Goal: Obtain resource: Download file/media

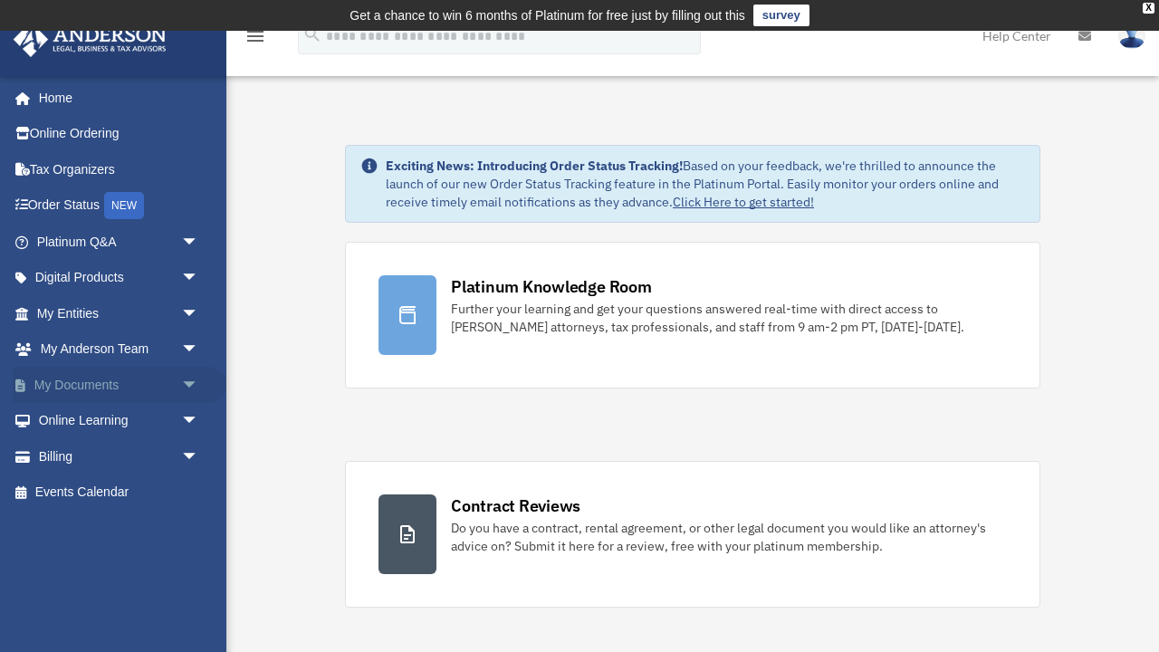
click at [38, 379] on link "My Documents arrow_drop_down" at bounding box center [120, 385] width 214 height 36
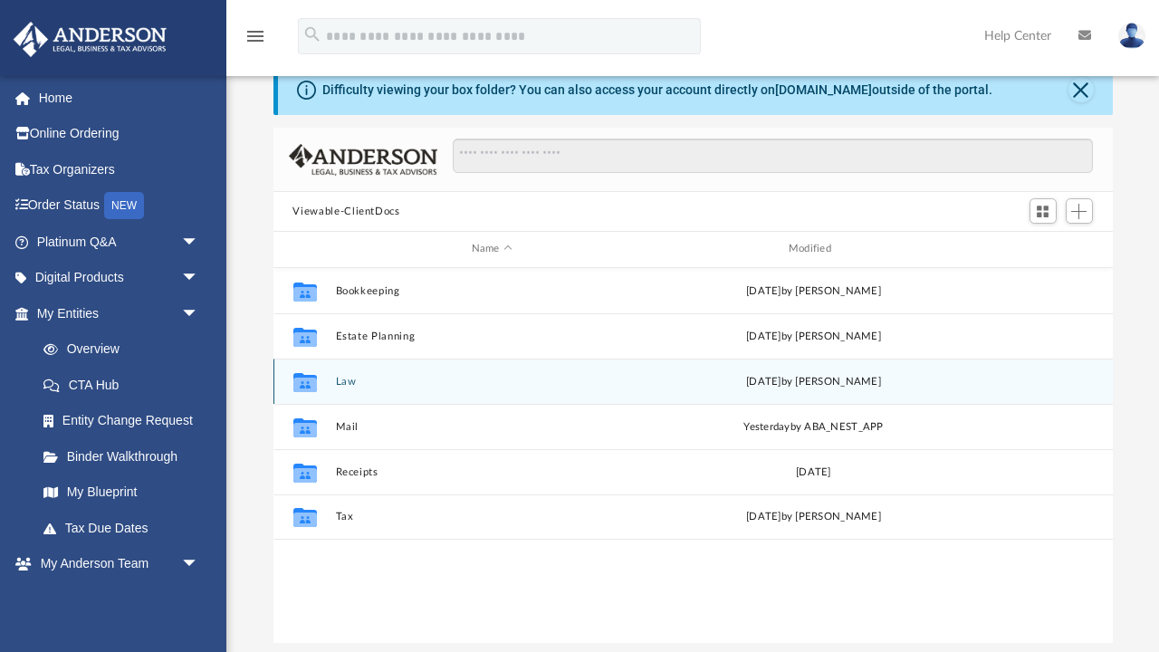
scroll to position [115, 0]
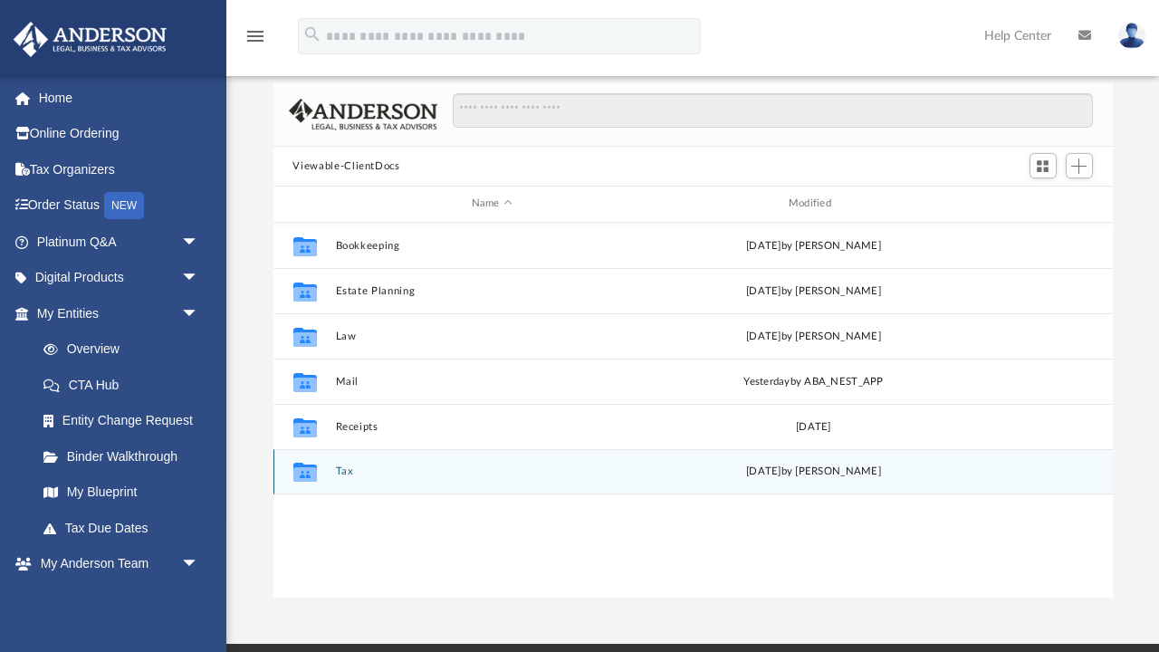
click at [343, 469] on button "Tax" at bounding box center [491, 471] width 313 height 12
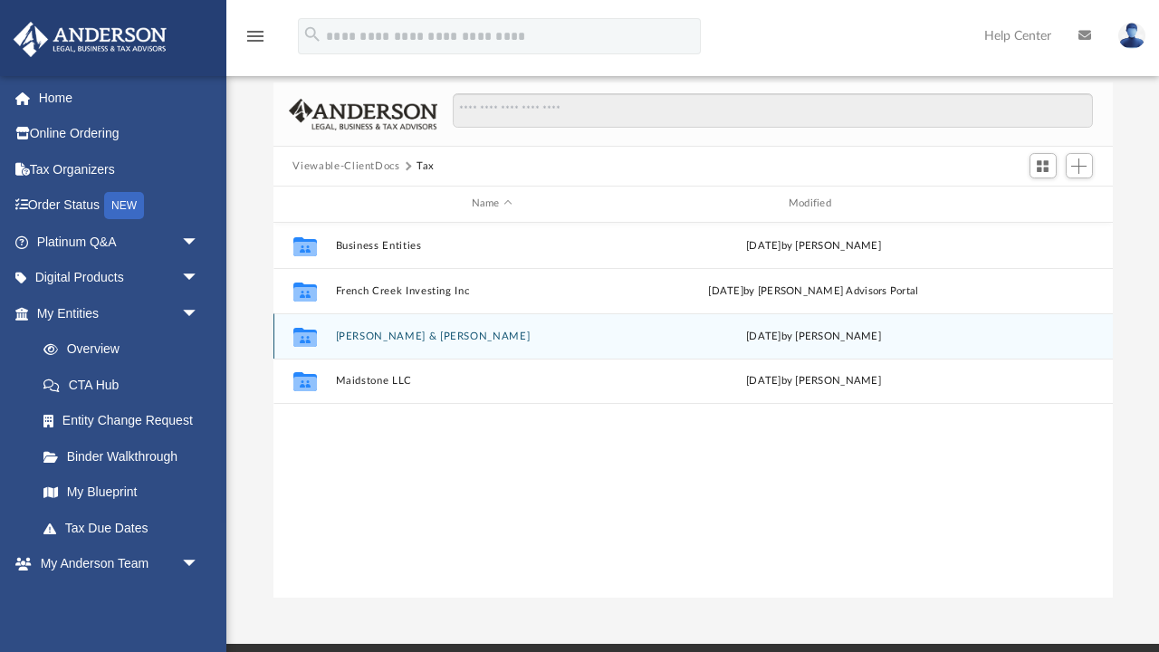
click at [384, 334] on button "[PERSON_NAME] & [PERSON_NAME]" at bounding box center [491, 337] width 313 height 12
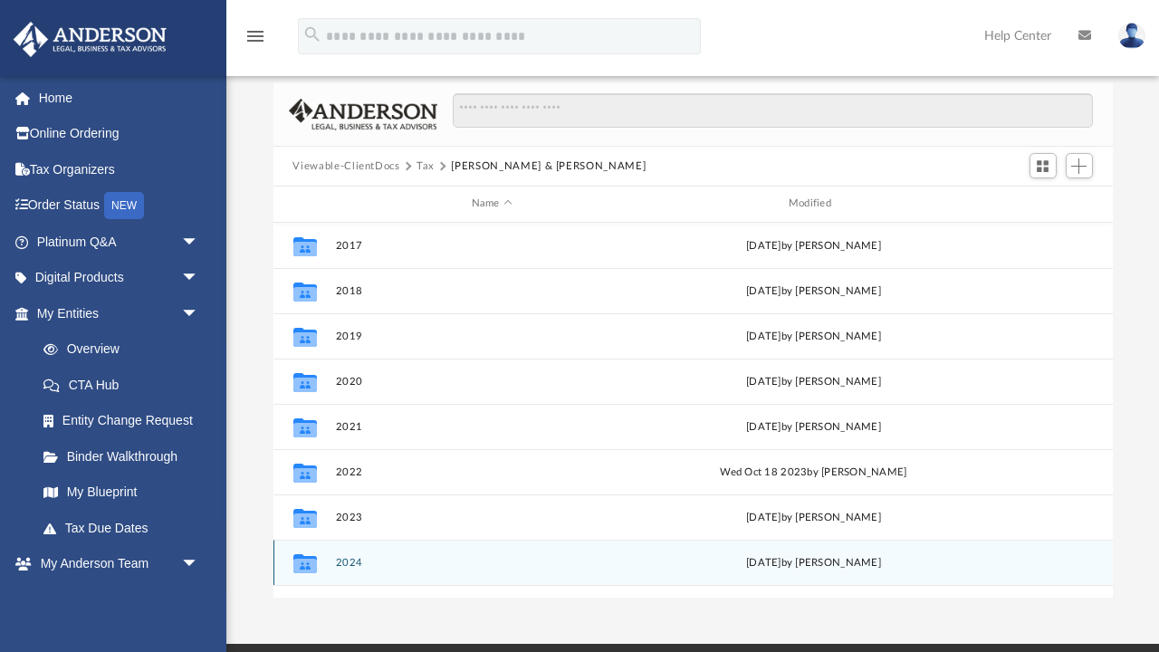
click at [354, 560] on button "2024" at bounding box center [491, 563] width 313 height 12
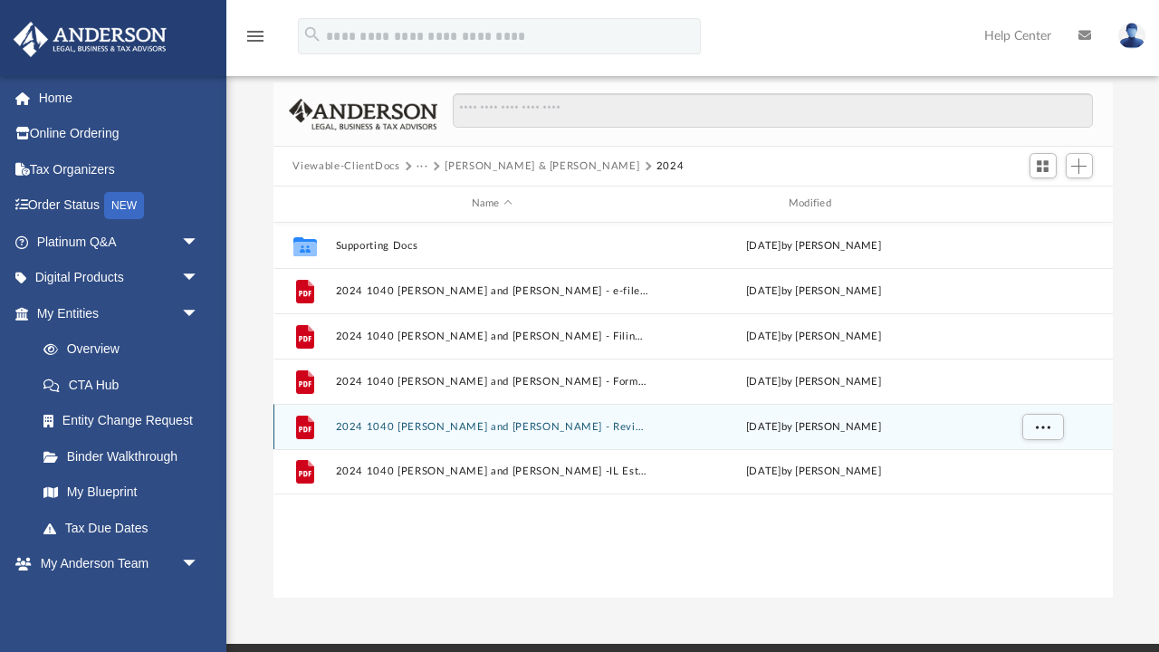
click at [605, 421] on button "2024 1040 [PERSON_NAME] and [PERSON_NAME] - Review Copy.pdf" at bounding box center [491, 427] width 313 height 12
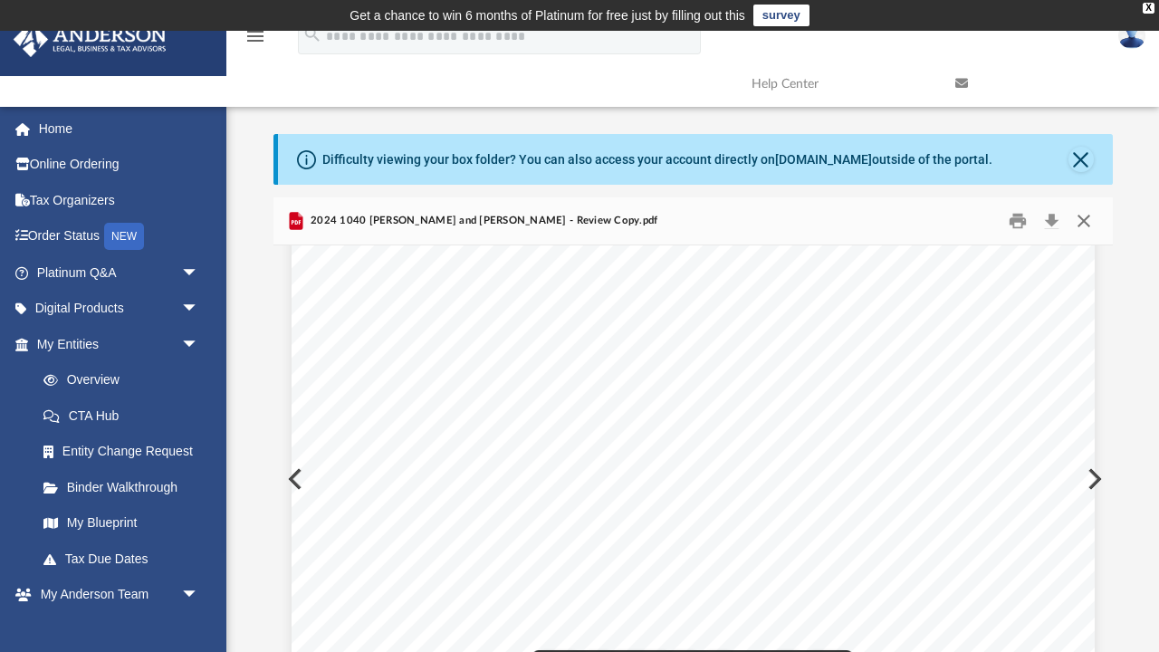
scroll to position [52320, 0]
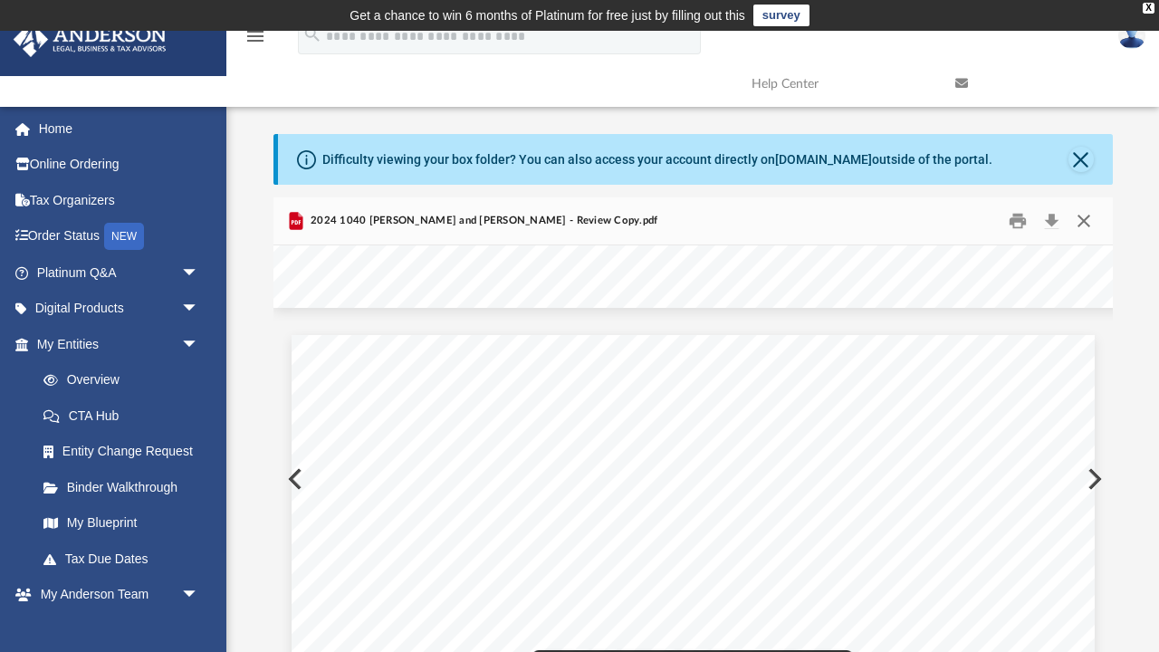
click at [1083, 213] on button "Close" at bounding box center [1084, 221] width 33 height 28
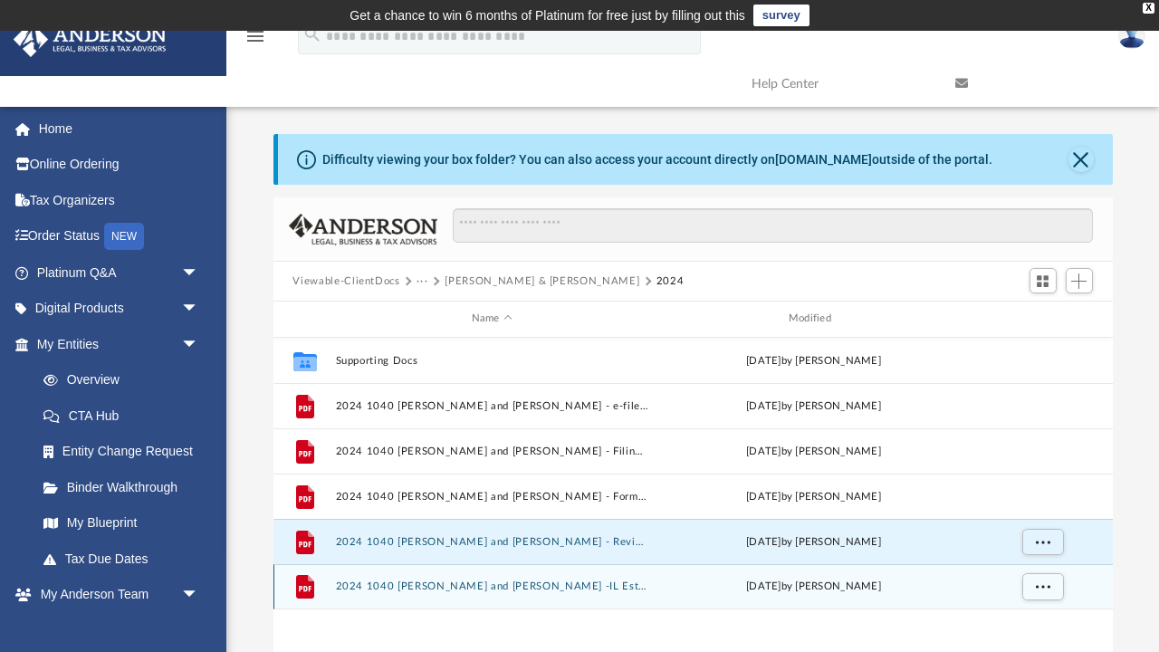
click at [567, 584] on button "2024 1040 [PERSON_NAME] and [PERSON_NAME] -IL Estimated payment voucher.pdf" at bounding box center [491, 586] width 313 height 12
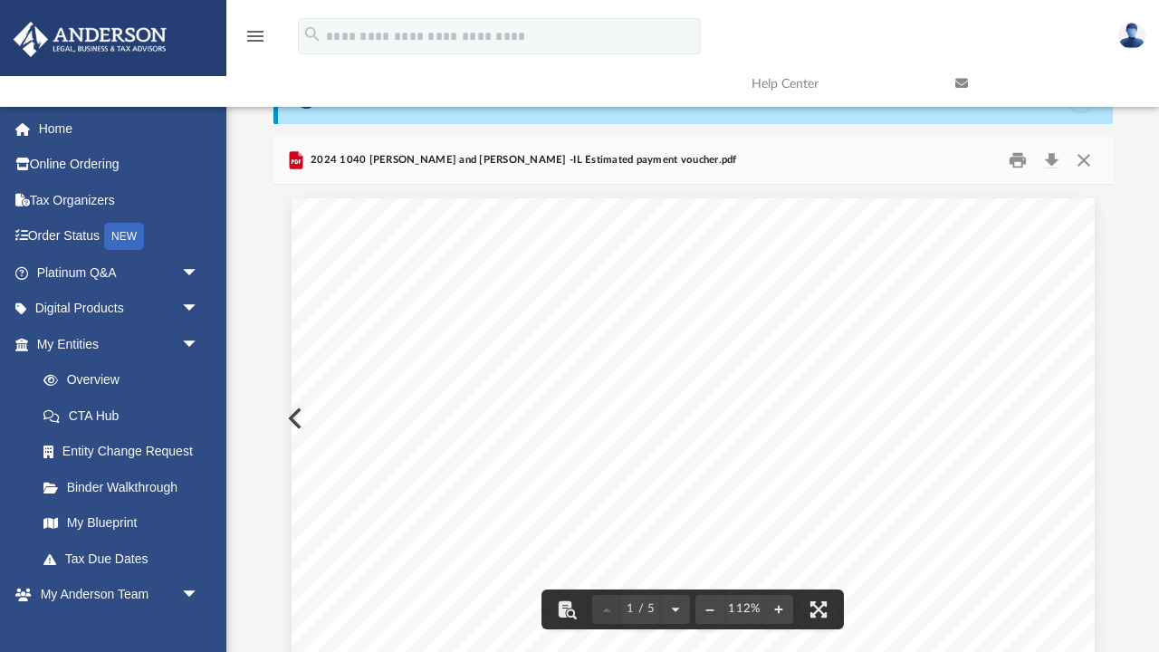
scroll to position [0, 0]
click at [1083, 158] on button "Close" at bounding box center [1084, 161] width 33 height 28
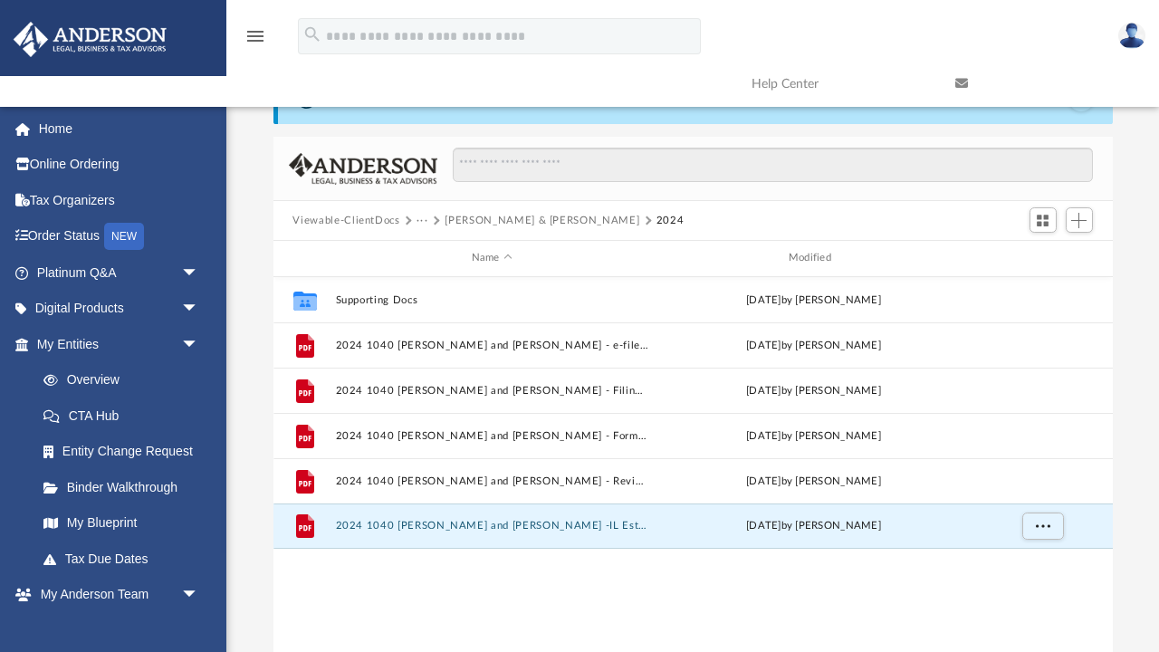
click at [350, 217] on button "Viewable-ClientDocs" at bounding box center [346, 221] width 107 height 16
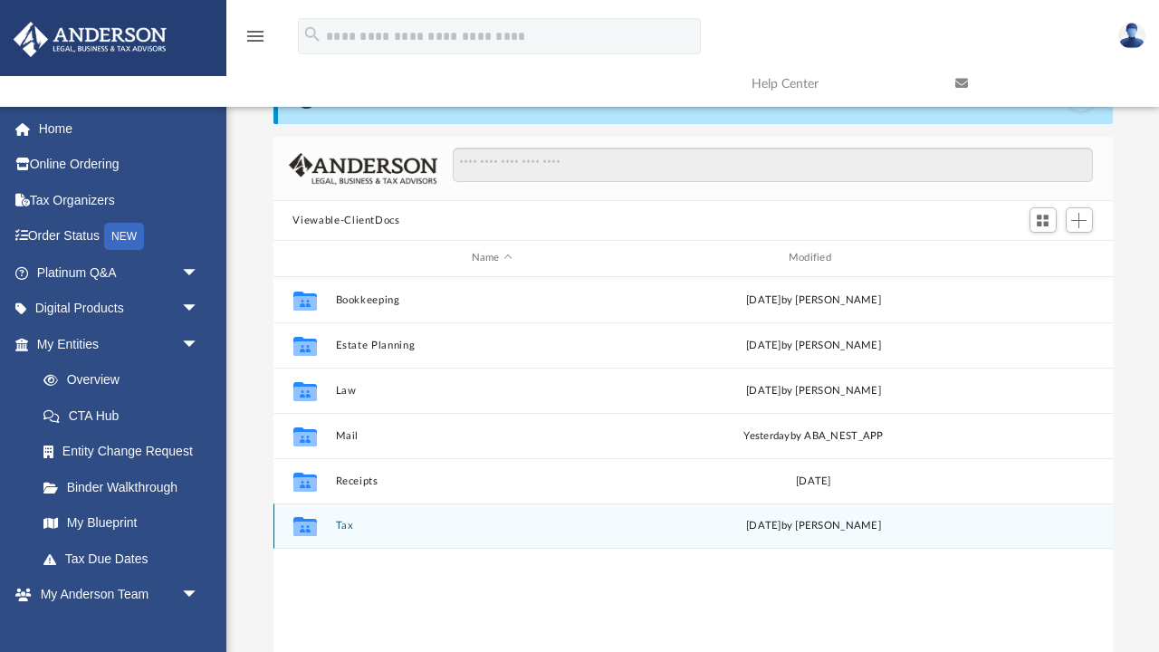
click at [342, 525] on button "Tax" at bounding box center [491, 526] width 313 height 12
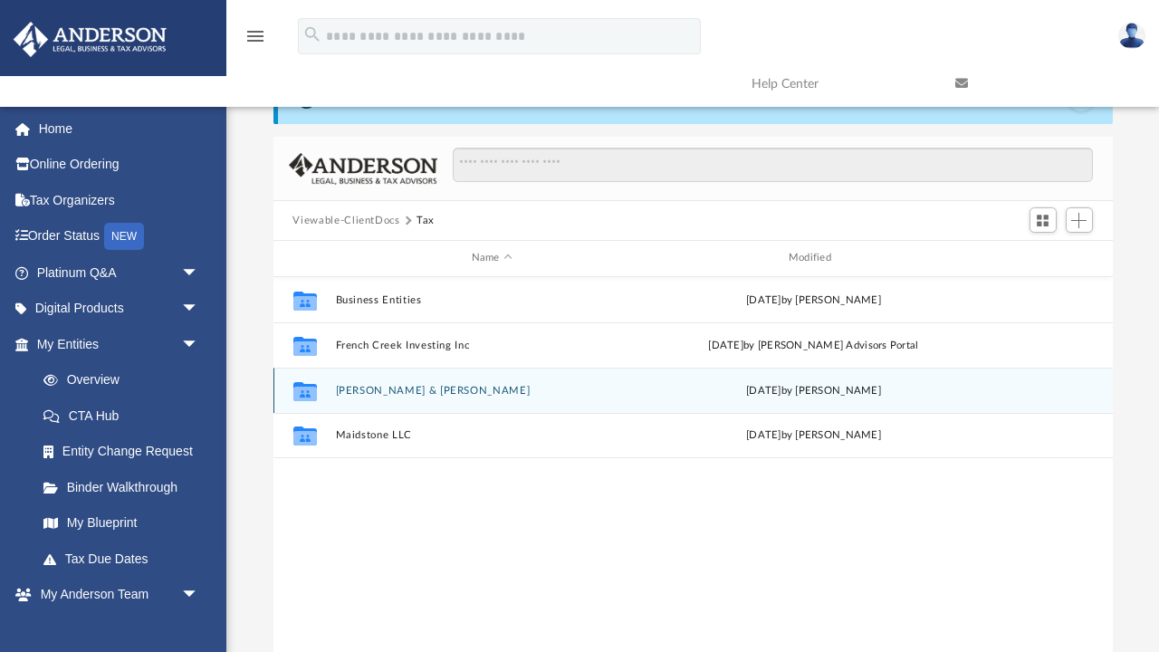
click at [376, 389] on button "[PERSON_NAME] & [PERSON_NAME]" at bounding box center [491, 391] width 313 height 12
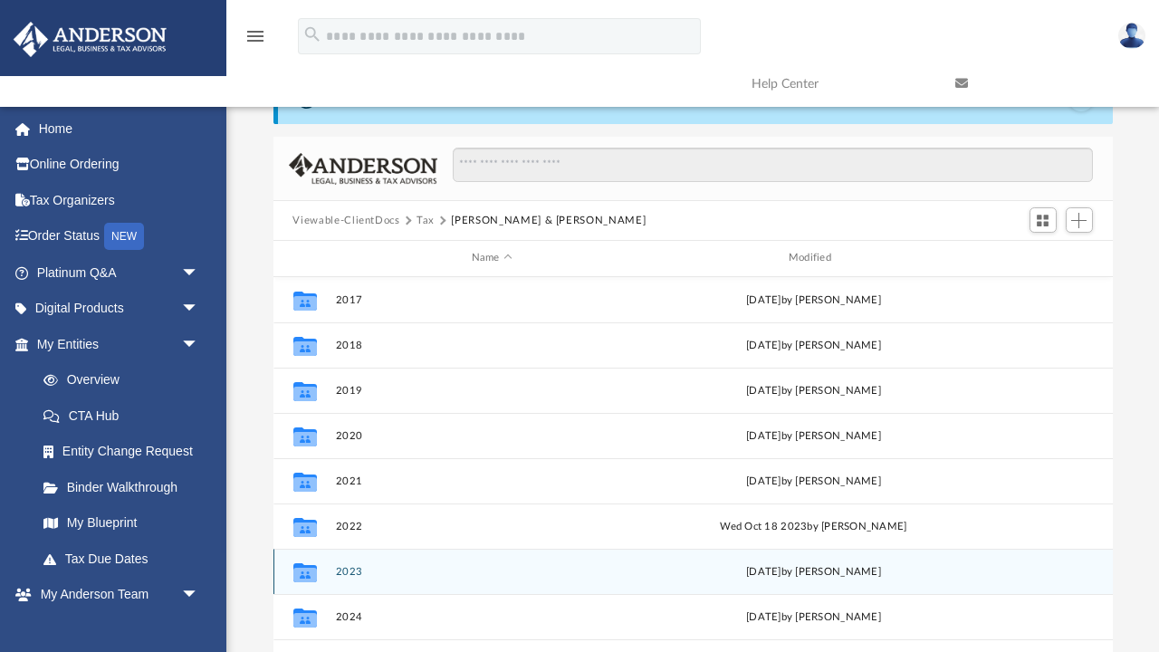
click at [341, 566] on button "2023" at bounding box center [491, 572] width 313 height 12
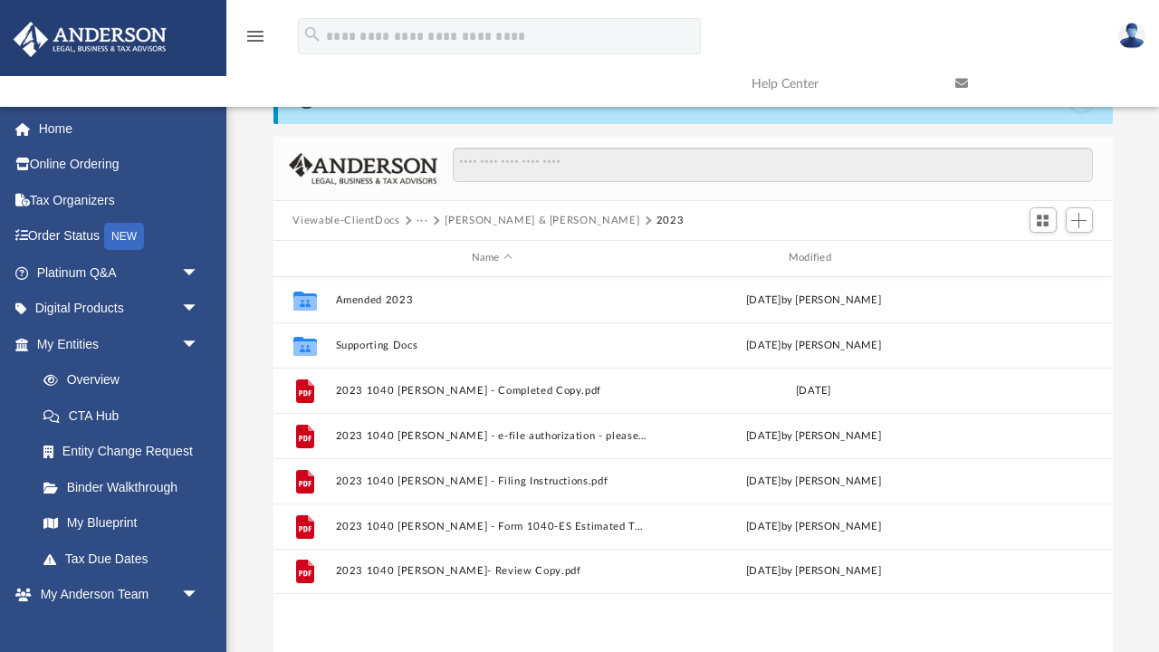
click at [356, 216] on button "Viewable-ClientDocs" at bounding box center [346, 221] width 107 height 16
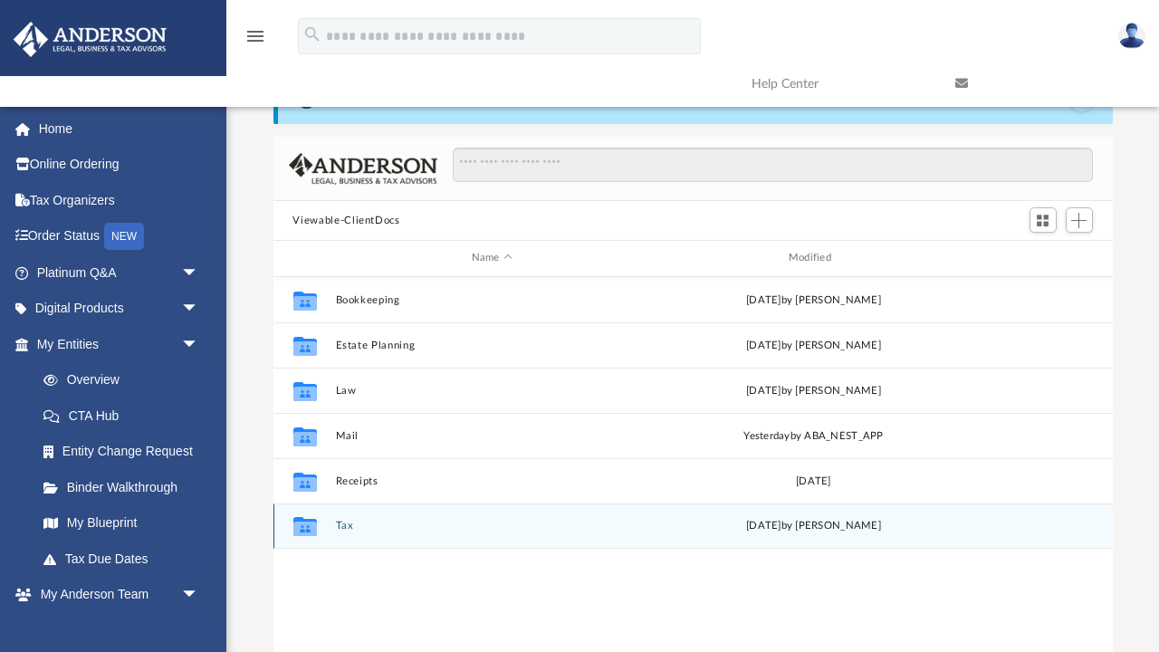
click at [342, 521] on button "Tax" at bounding box center [491, 526] width 313 height 12
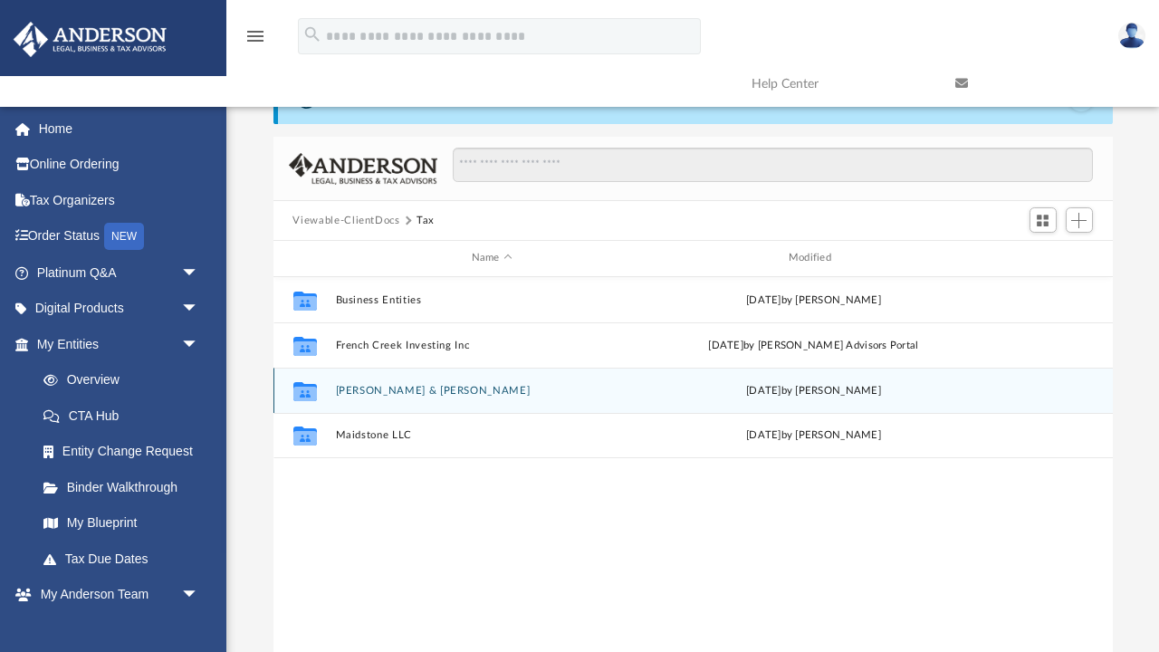
click at [422, 390] on button "[PERSON_NAME] & [PERSON_NAME]" at bounding box center [491, 391] width 313 height 12
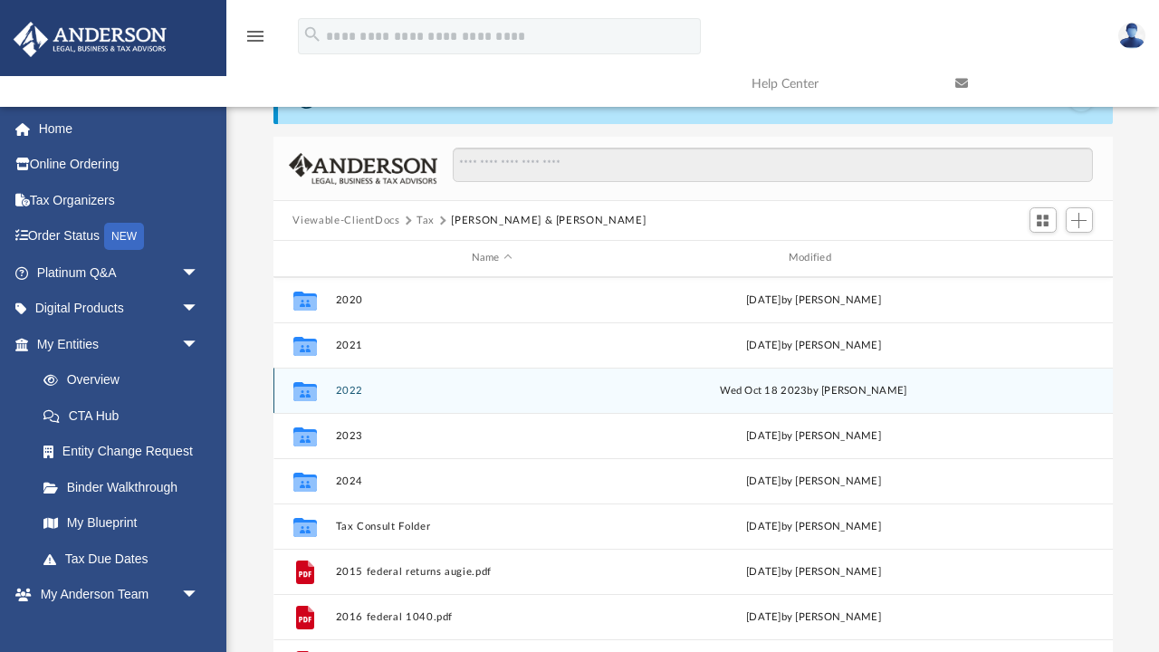
scroll to position [141, 0]
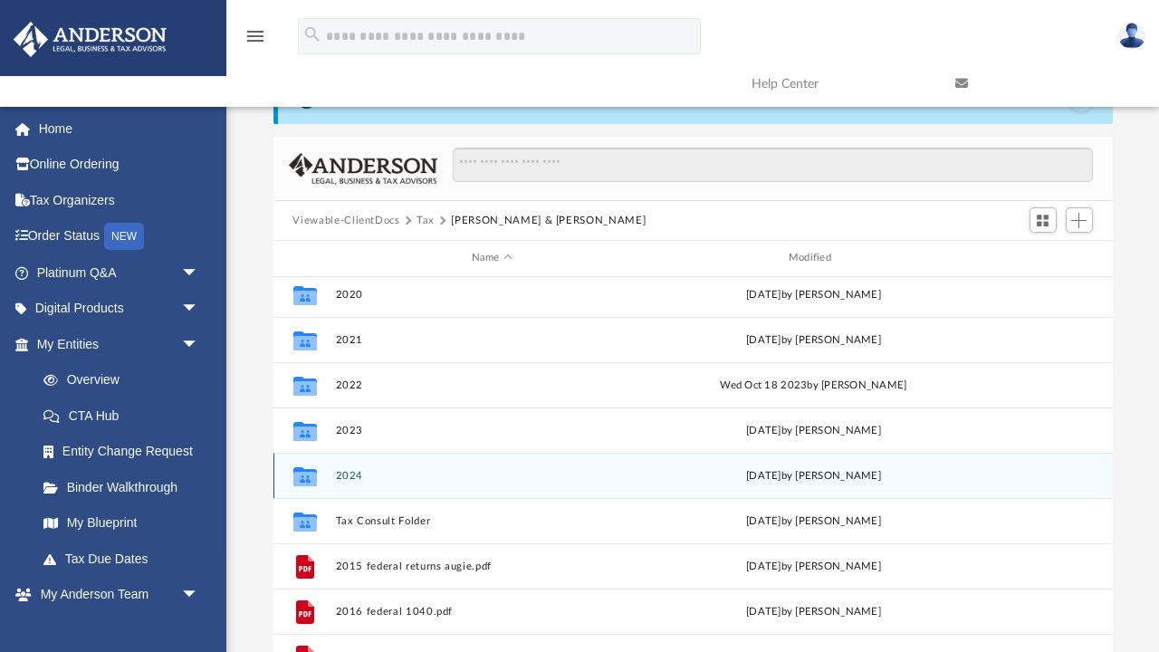
click at [345, 478] on button "2024" at bounding box center [491, 476] width 313 height 12
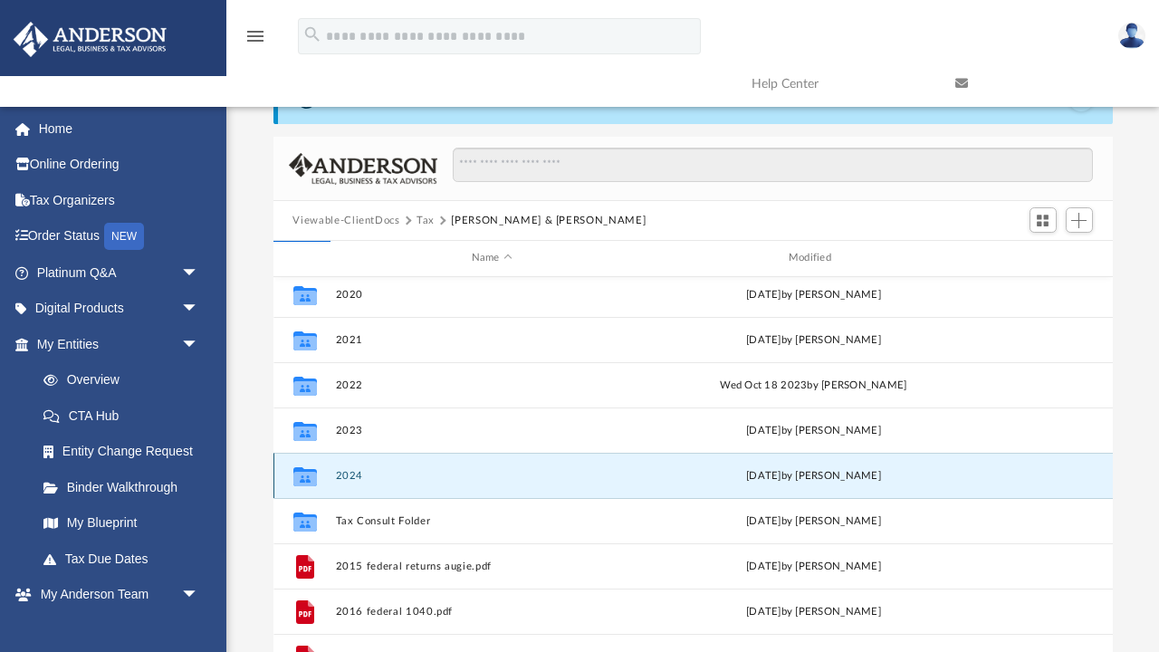
scroll to position [0, 0]
